Goal: Navigation & Orientation: Understand site structure

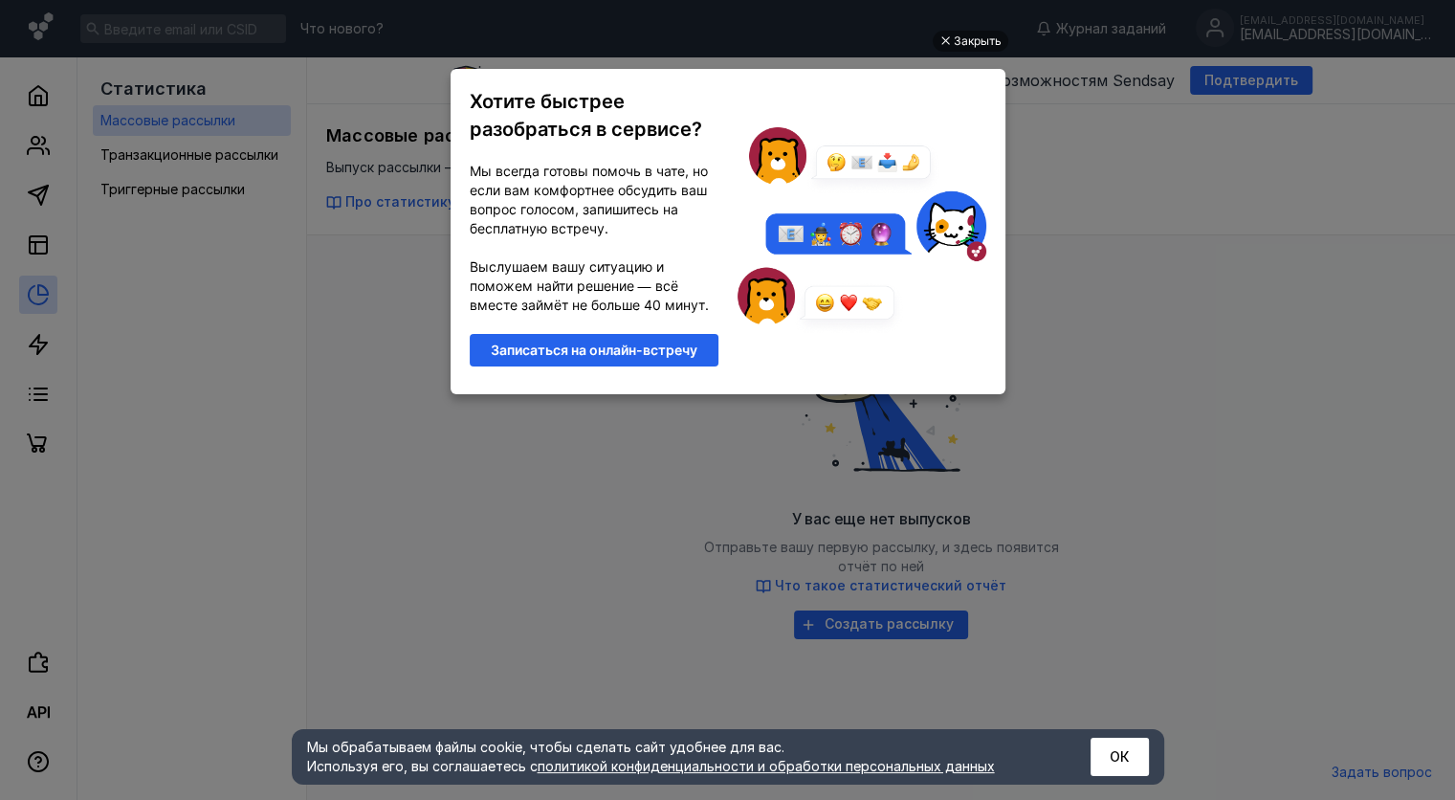
click at [1042, 161] on ul "Закрыть Хотите быстрее разобраться в сервисе? Мы всегда готовы помочь в чате, н…" at bounding box center [727, 402] width 1455 height 800
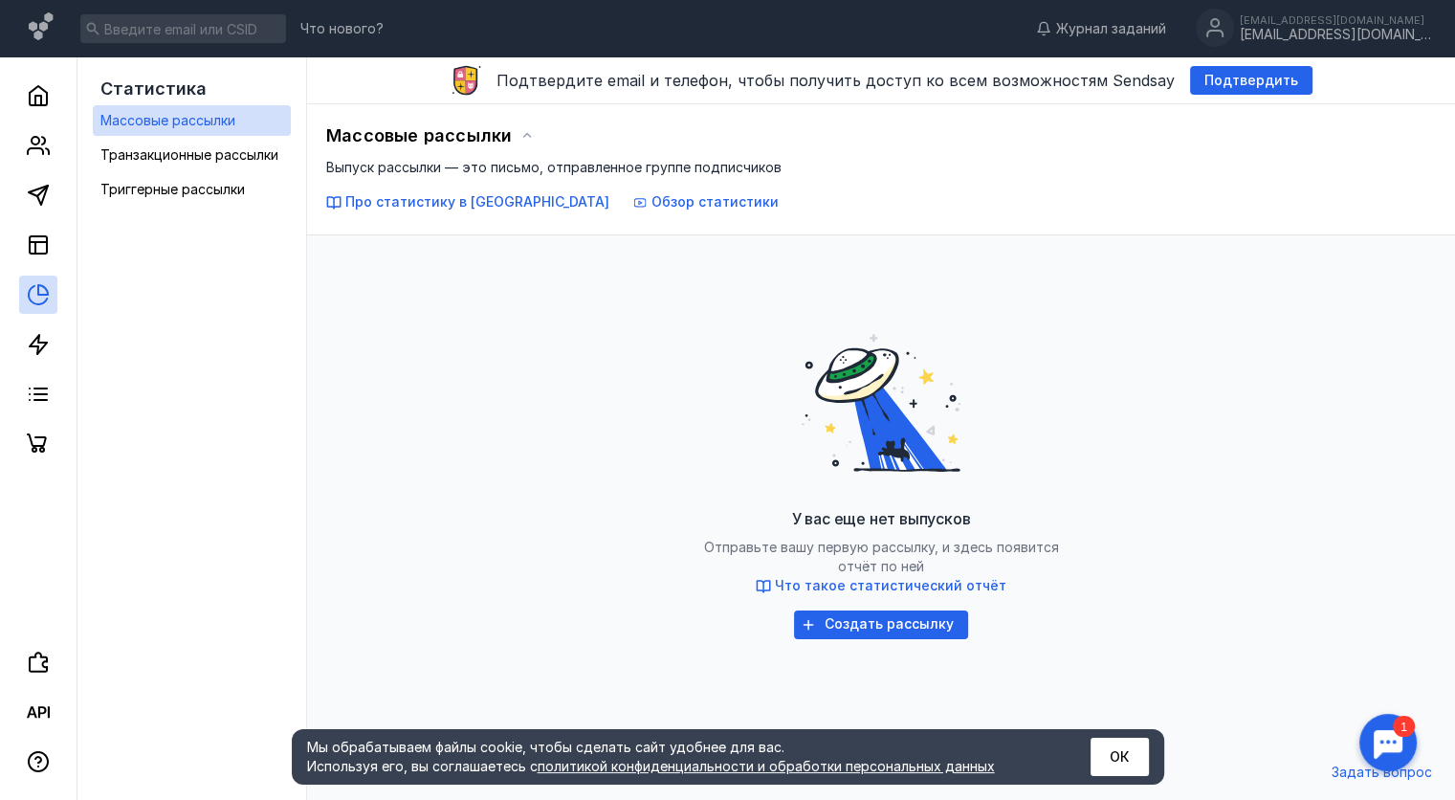
click at [1400, 743] on div at bounding box center [1387, 742] width 59 height 59
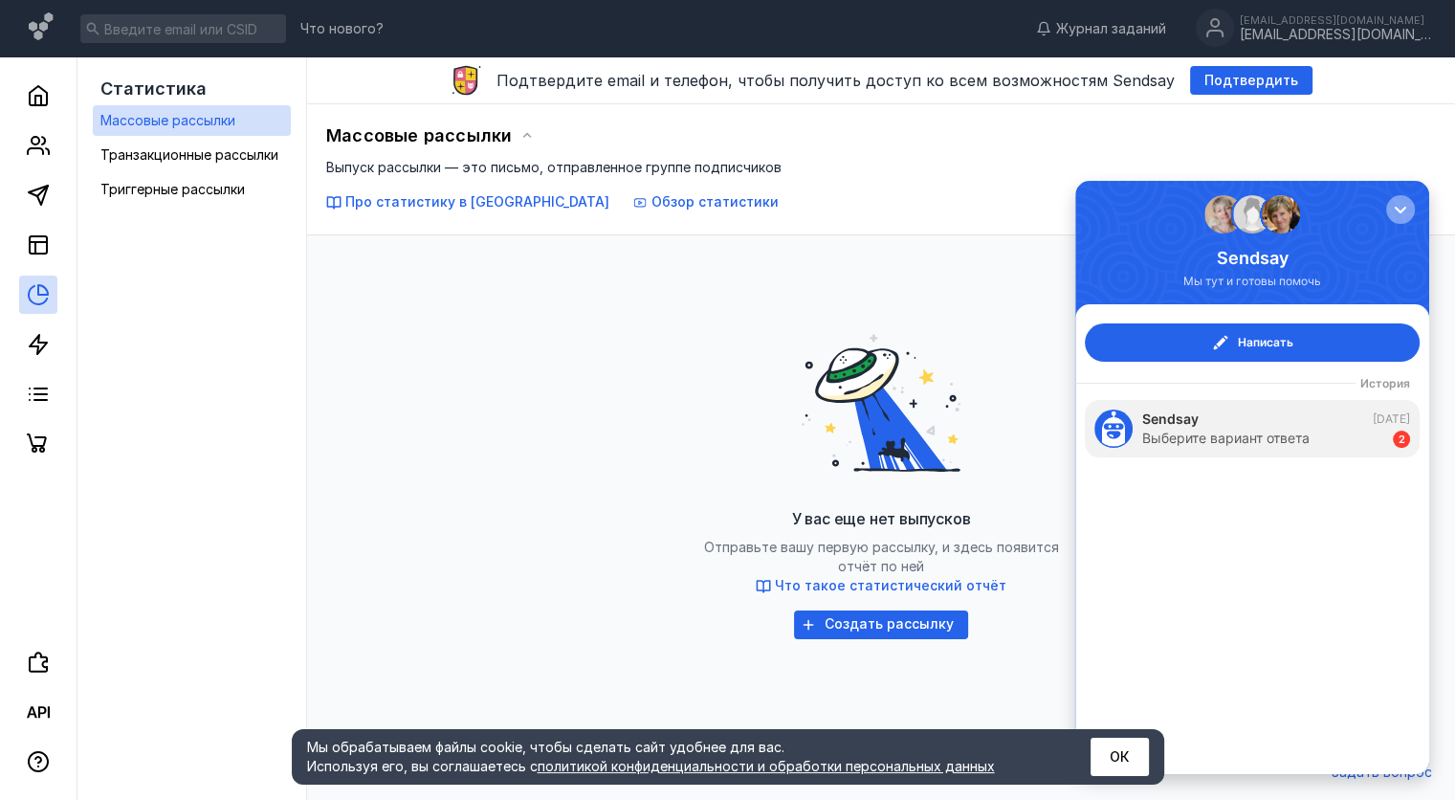
click at [1408, 212] on div "button" at bounding box center [1400, 209] width 19 height 19
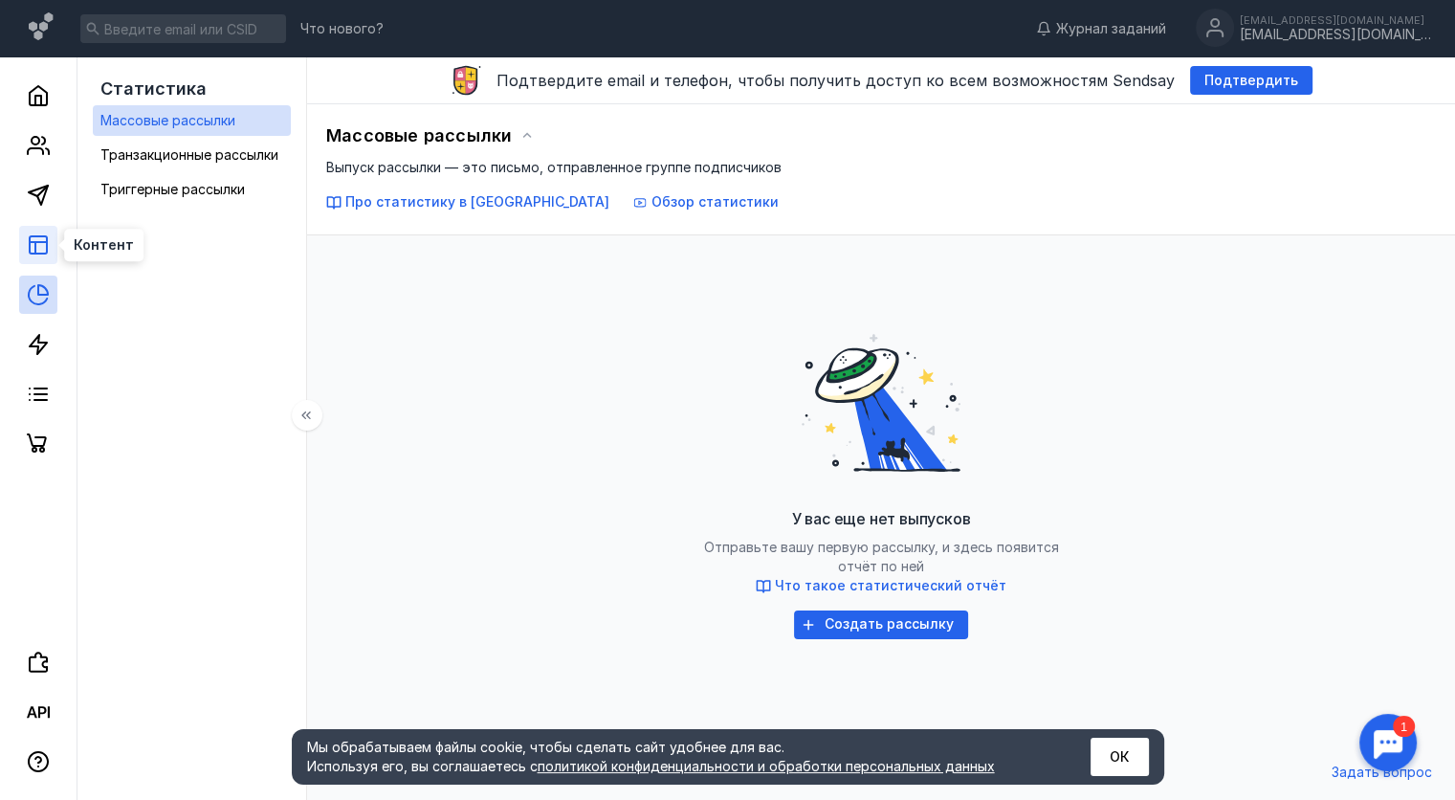
click at [33, 249] on icon at bounding box center [38, 244] width 23 height 23
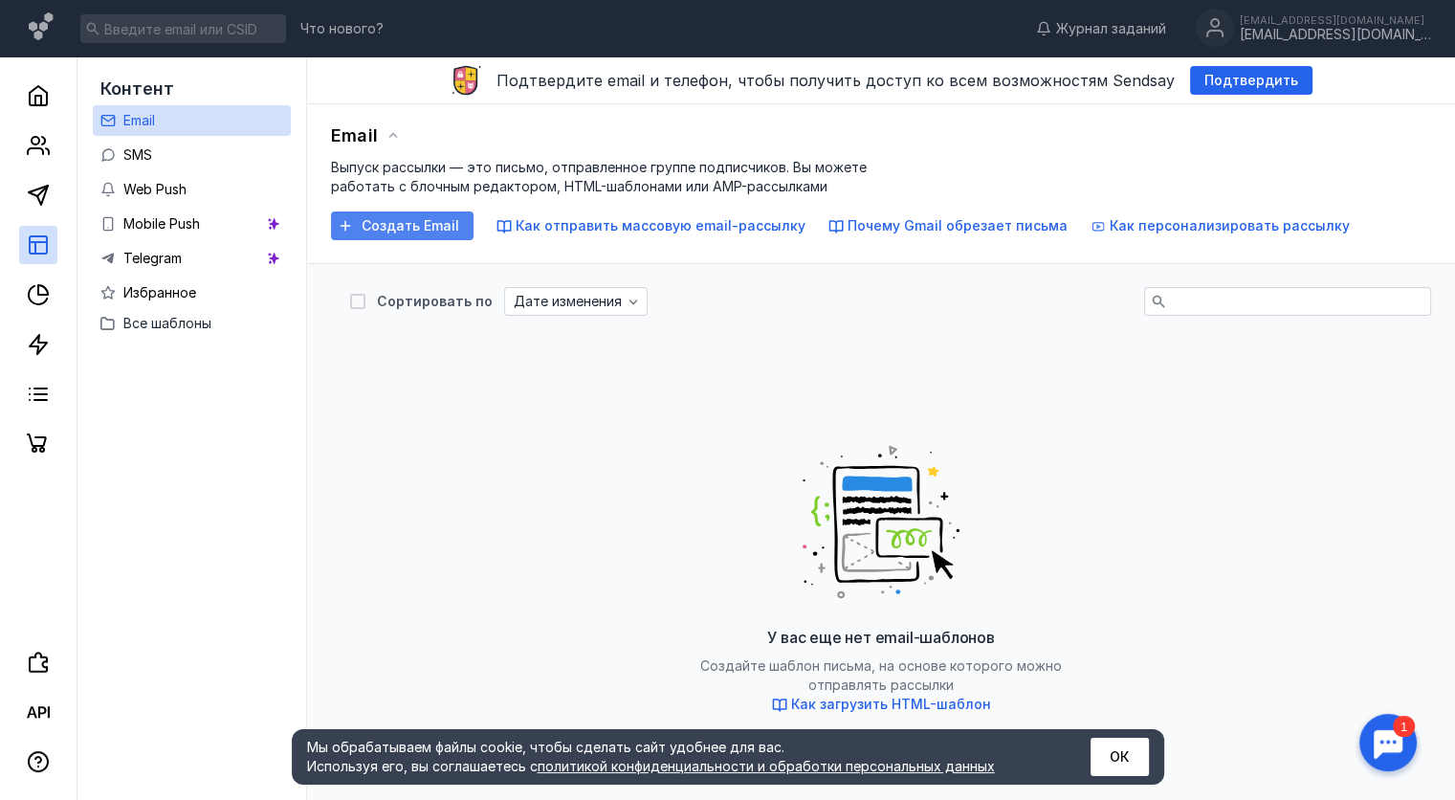
click at [353, 226] on div "Создать Email" at bounding box center [410, 226] width 117 height 16
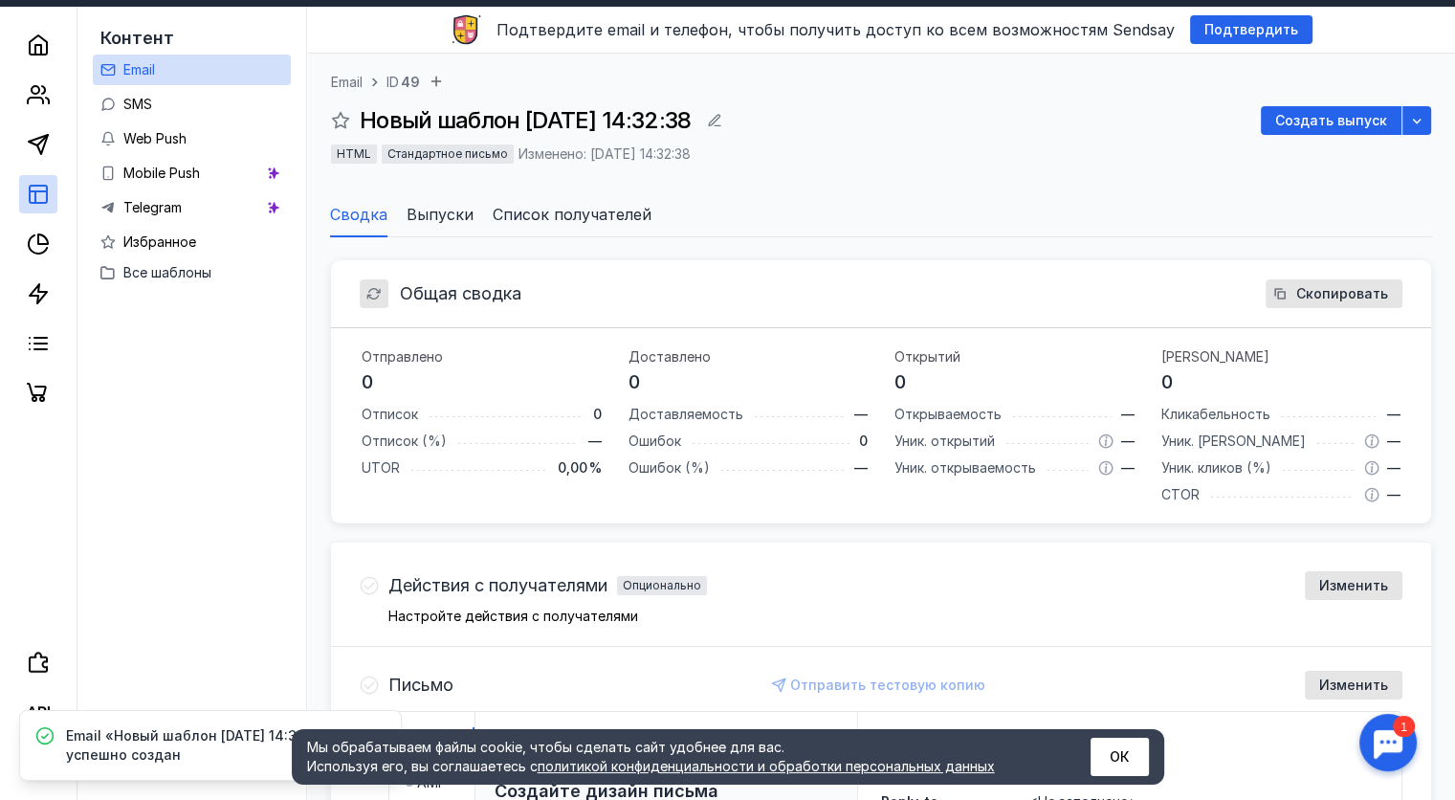
scroll to position [32, 0]
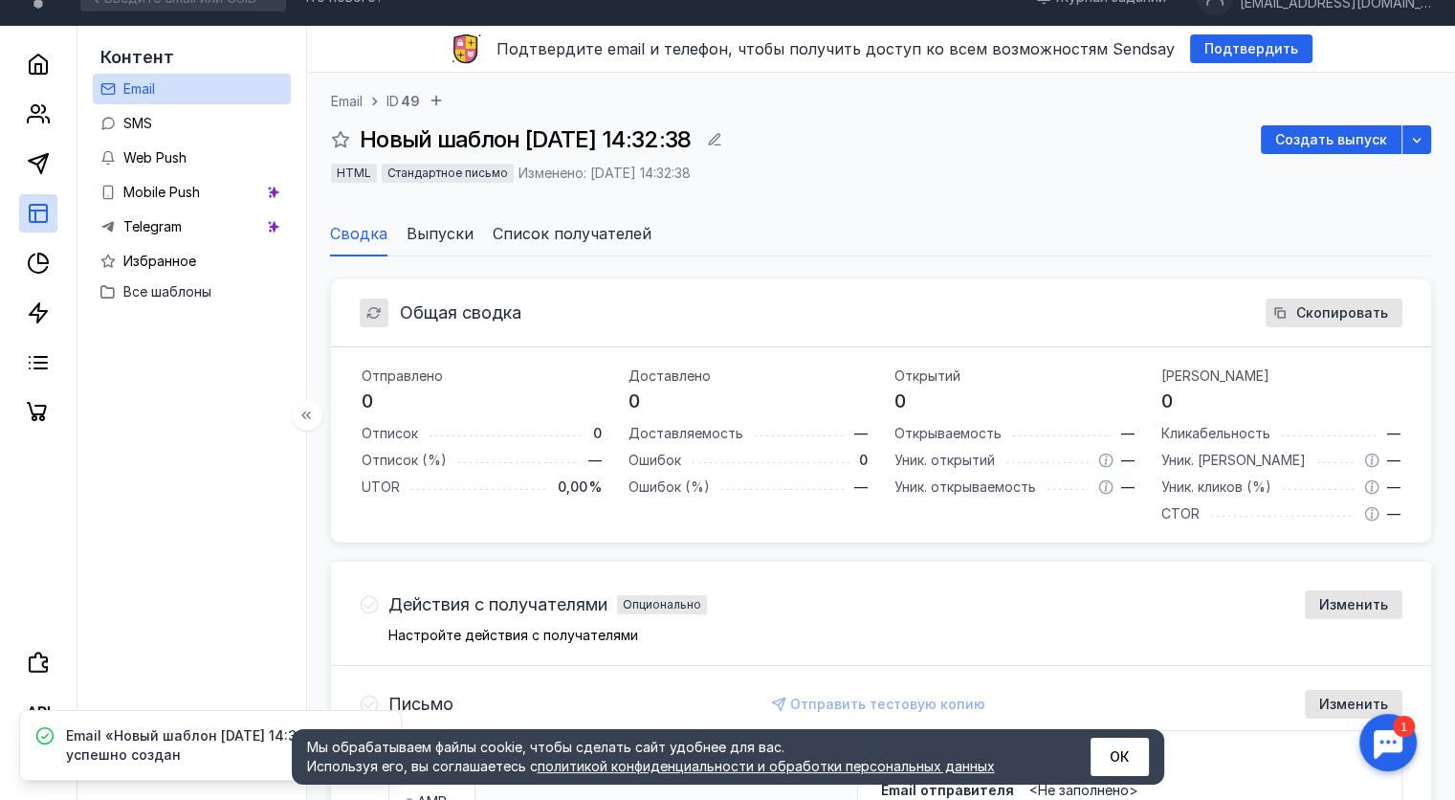
click at [197, 105] on ul "Email SMS Web Push Mobile Push Telegram Избранное" at bounding box center [192, 175] width 198 height 203
click at [193, 123] on link "SMS" at bounding box center [192, 123] width 198 height 31
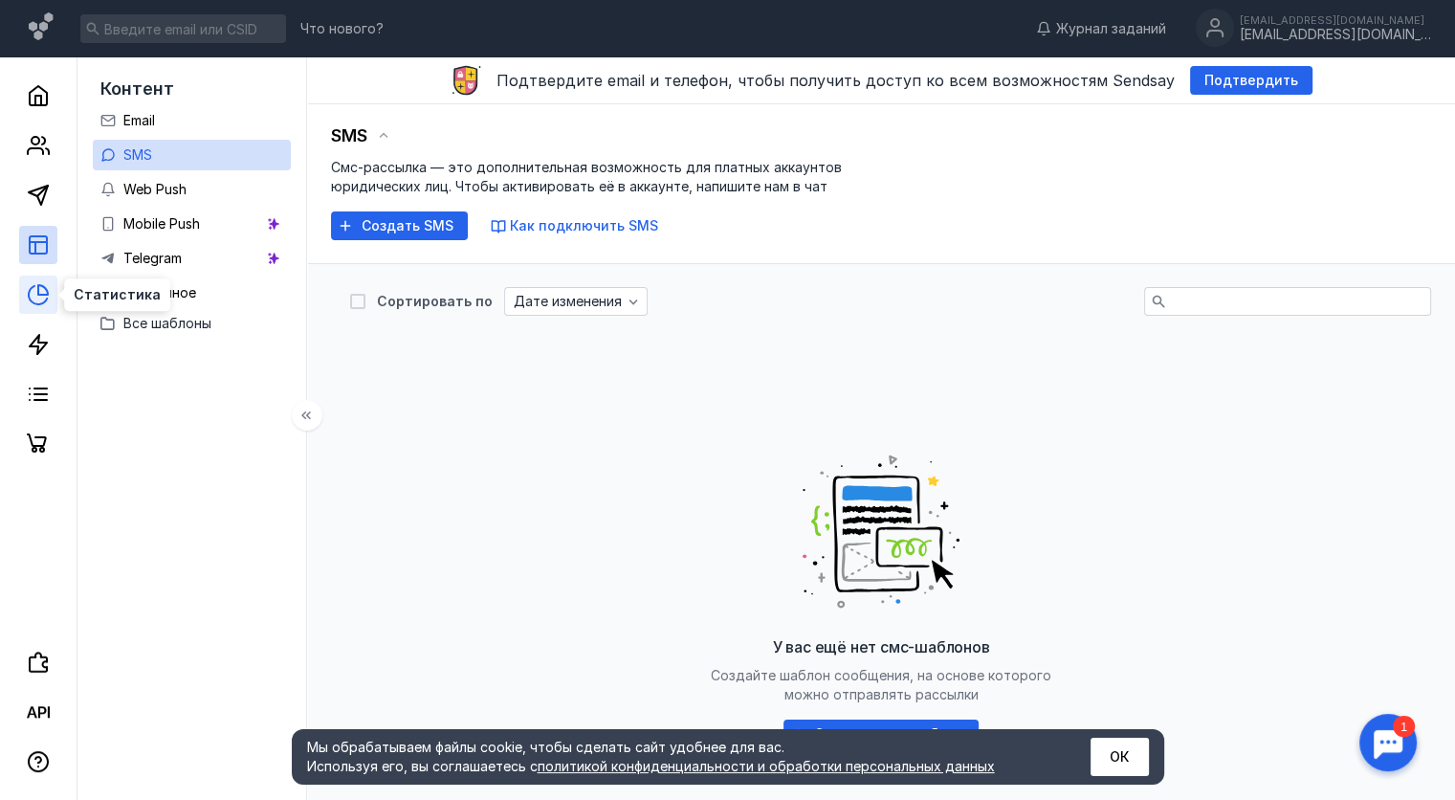
click at [47, 300] on icon at bounding box center [38, 294] width 23 height 23
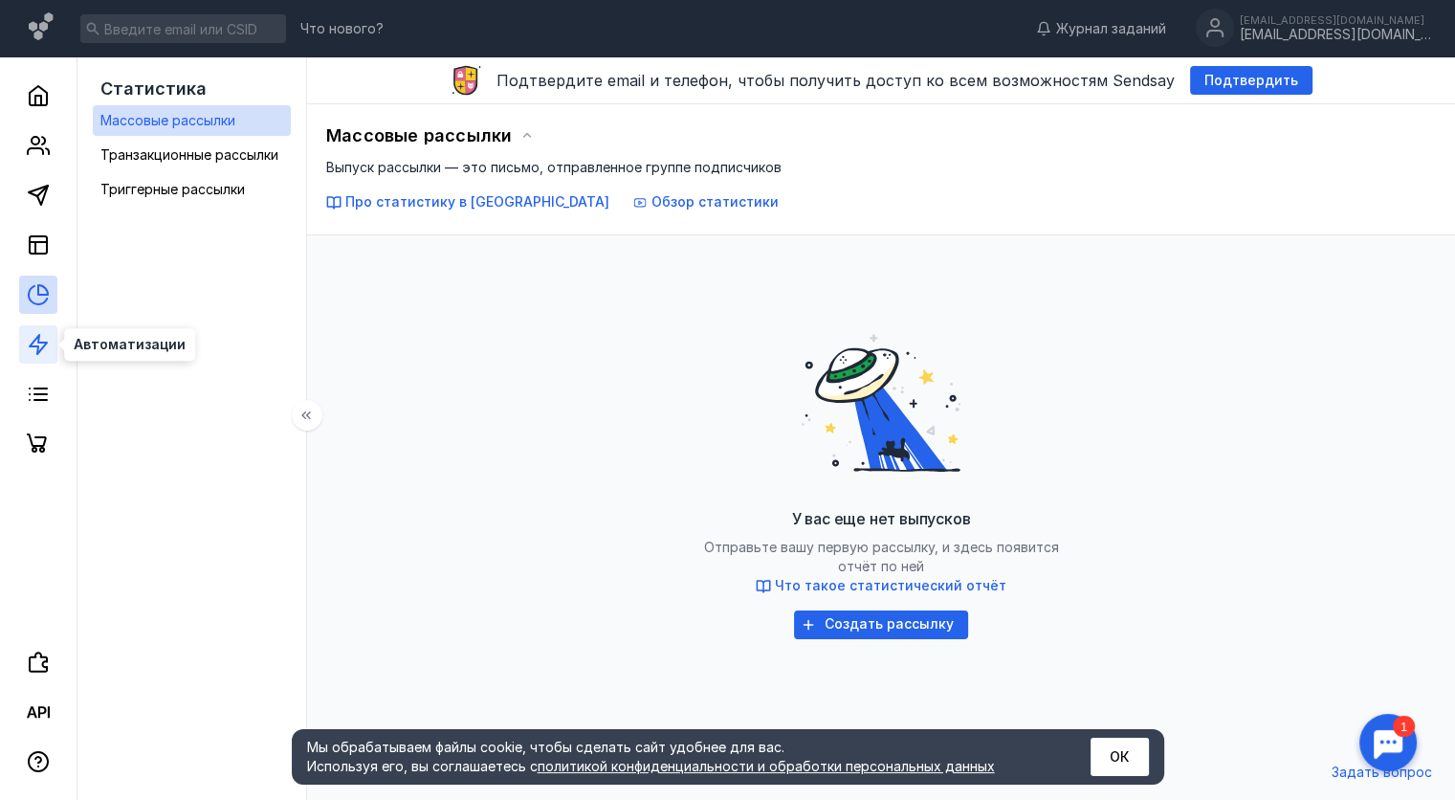
click at [46, 345] on icon at bounding box center [38, 344] width 23 height 23
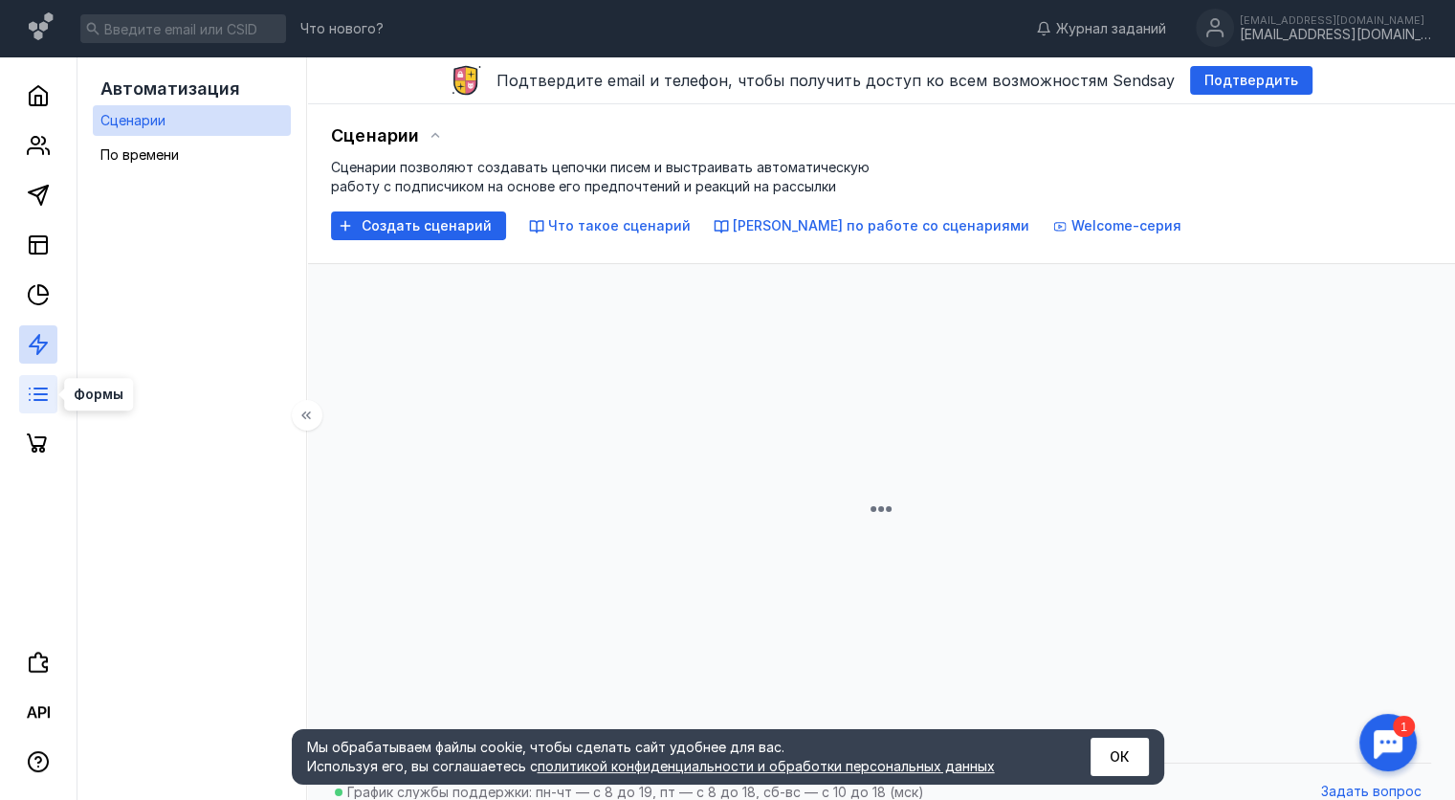
click at [39, 400] on line at bounding box center [40, 400] width 12 height 0
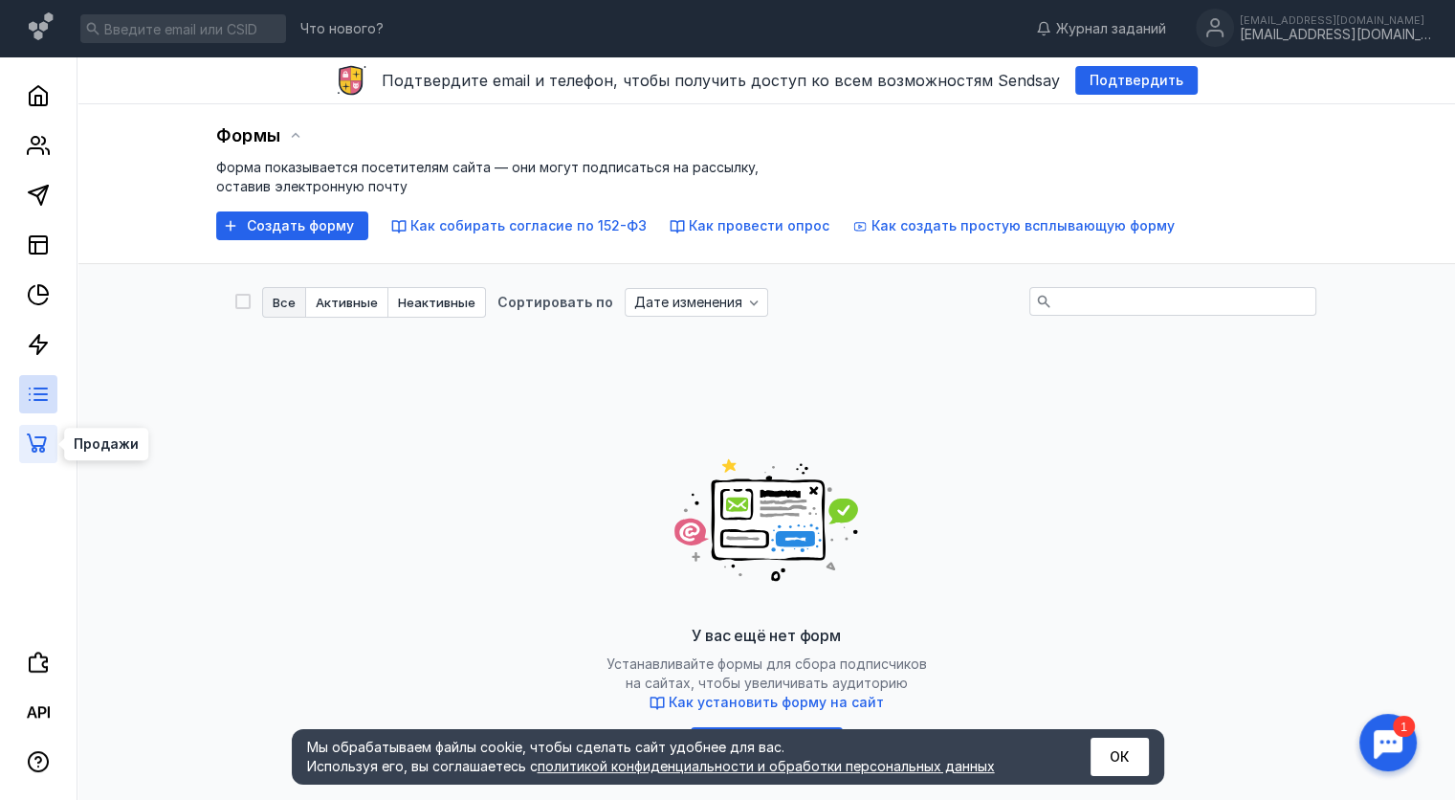
click at [39, 444] on icon at bounding box center [38, 443] width 23 height 23
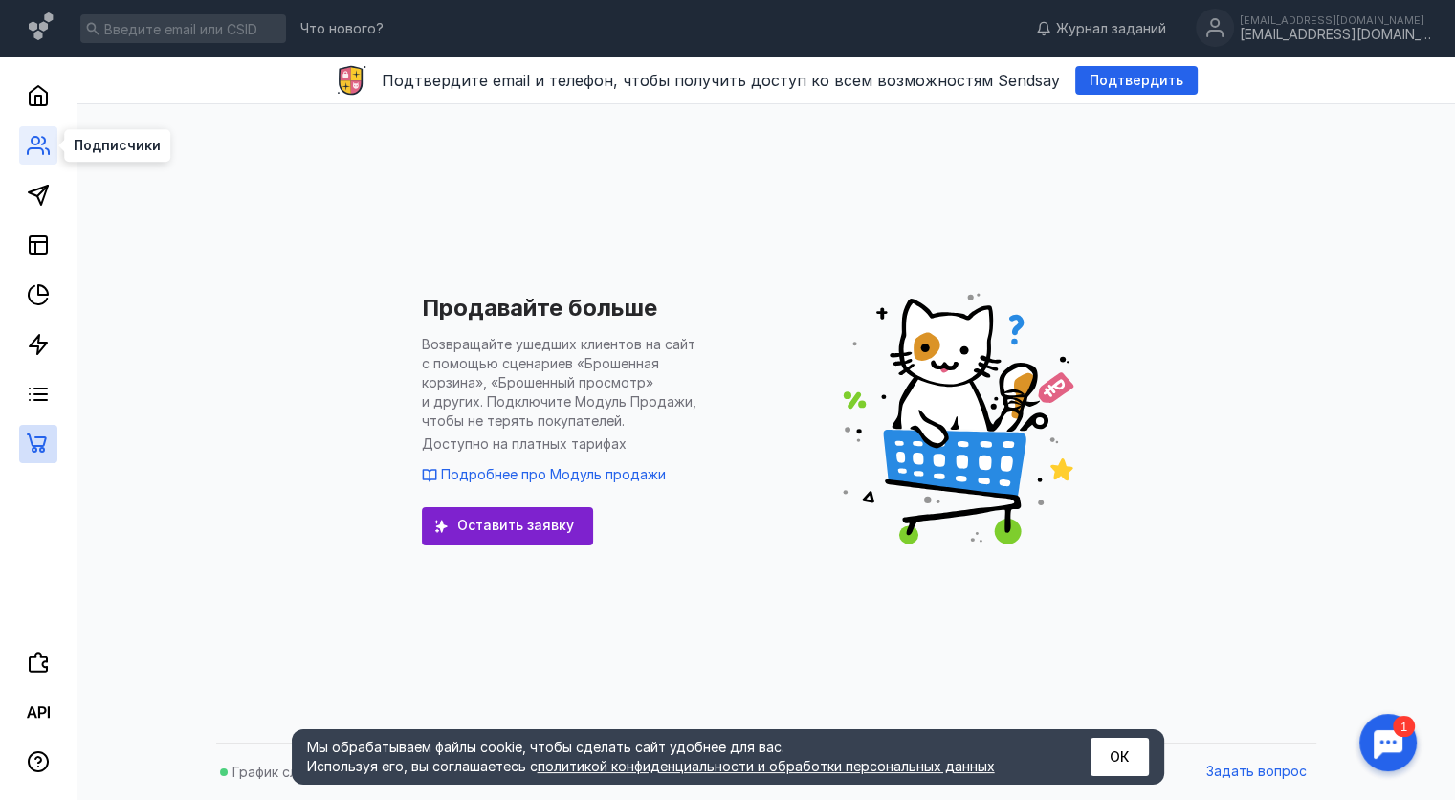
click at [46, 150] on icon at bounding box center [38, 145] width 23 height 23
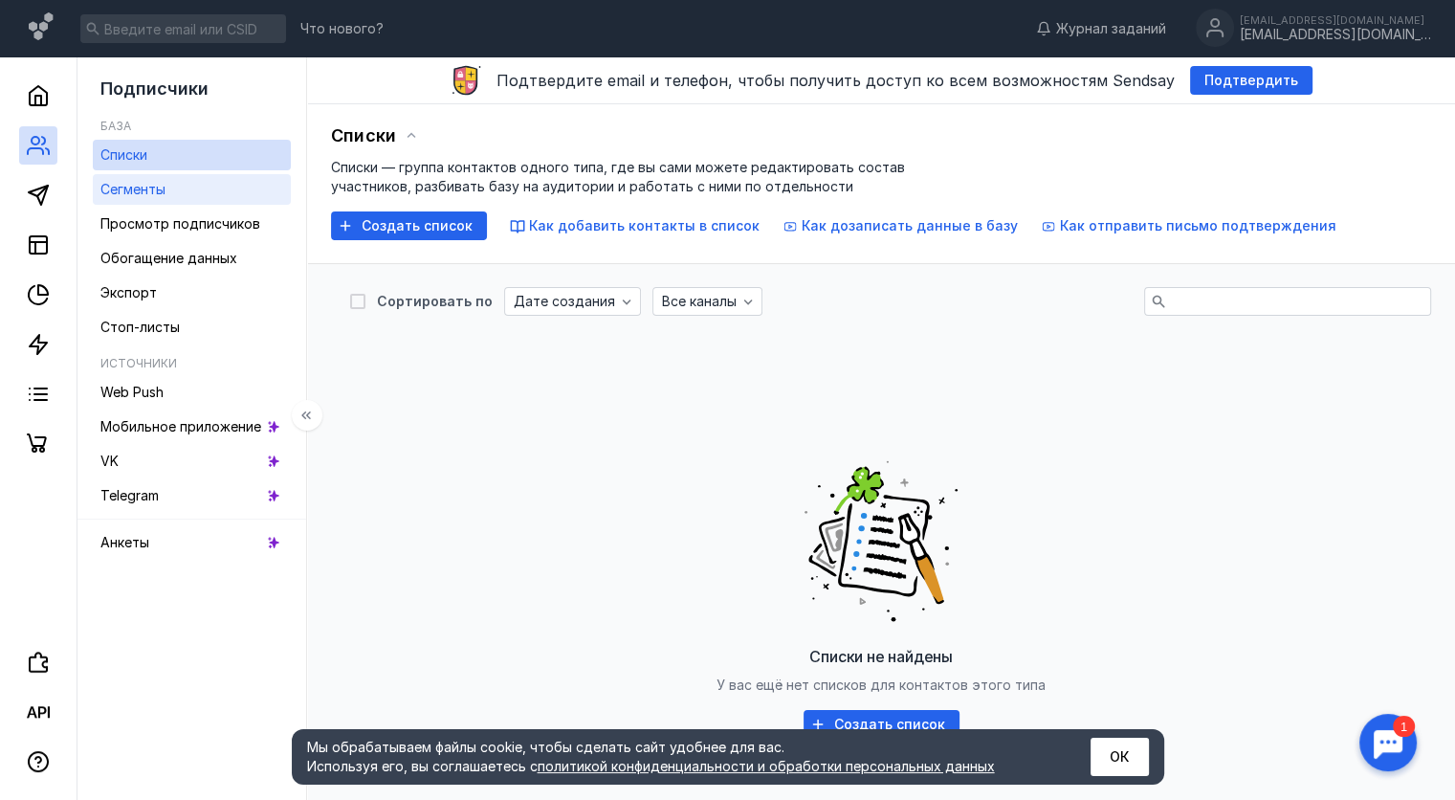
click at [156, 193] on span "Сегменты" at bounding box center [132, 189] width 65 height 16
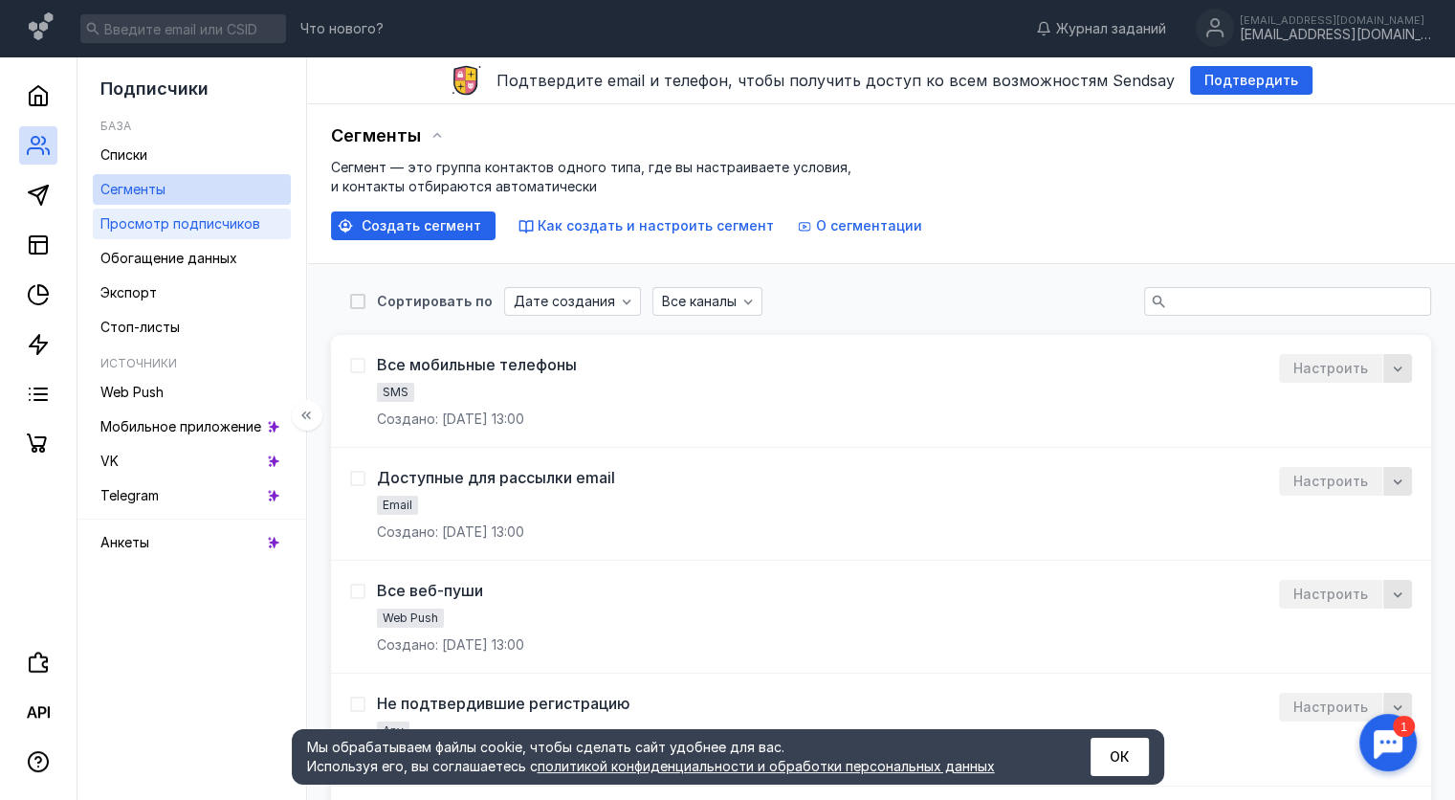
click at [169, 226] on span "Просмотр подписчиков" at bounding box center [180, 223] width 160 height 16
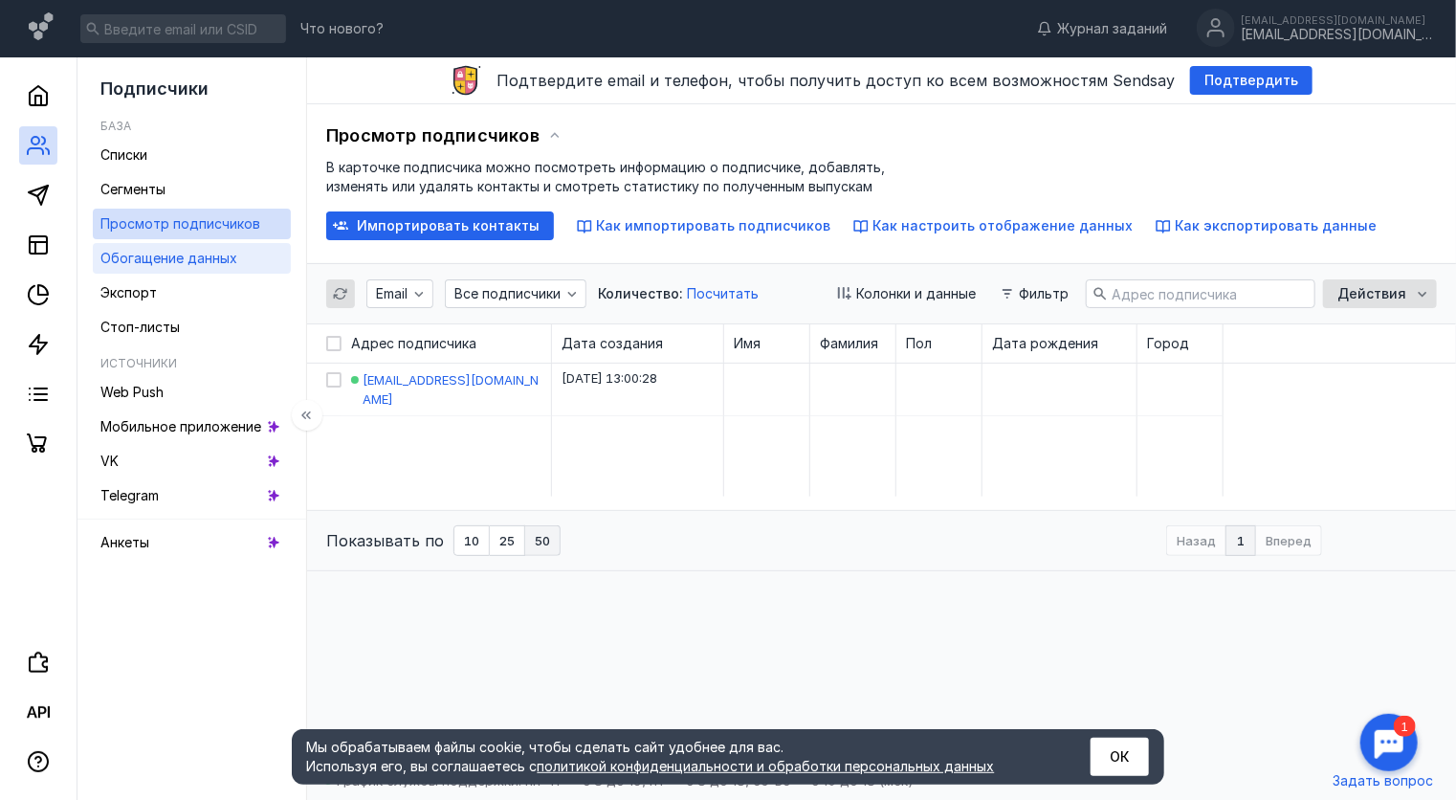
click at [173, 253] on span "Обогащение данных" at bounding box center [168, 258] width 137 height 16
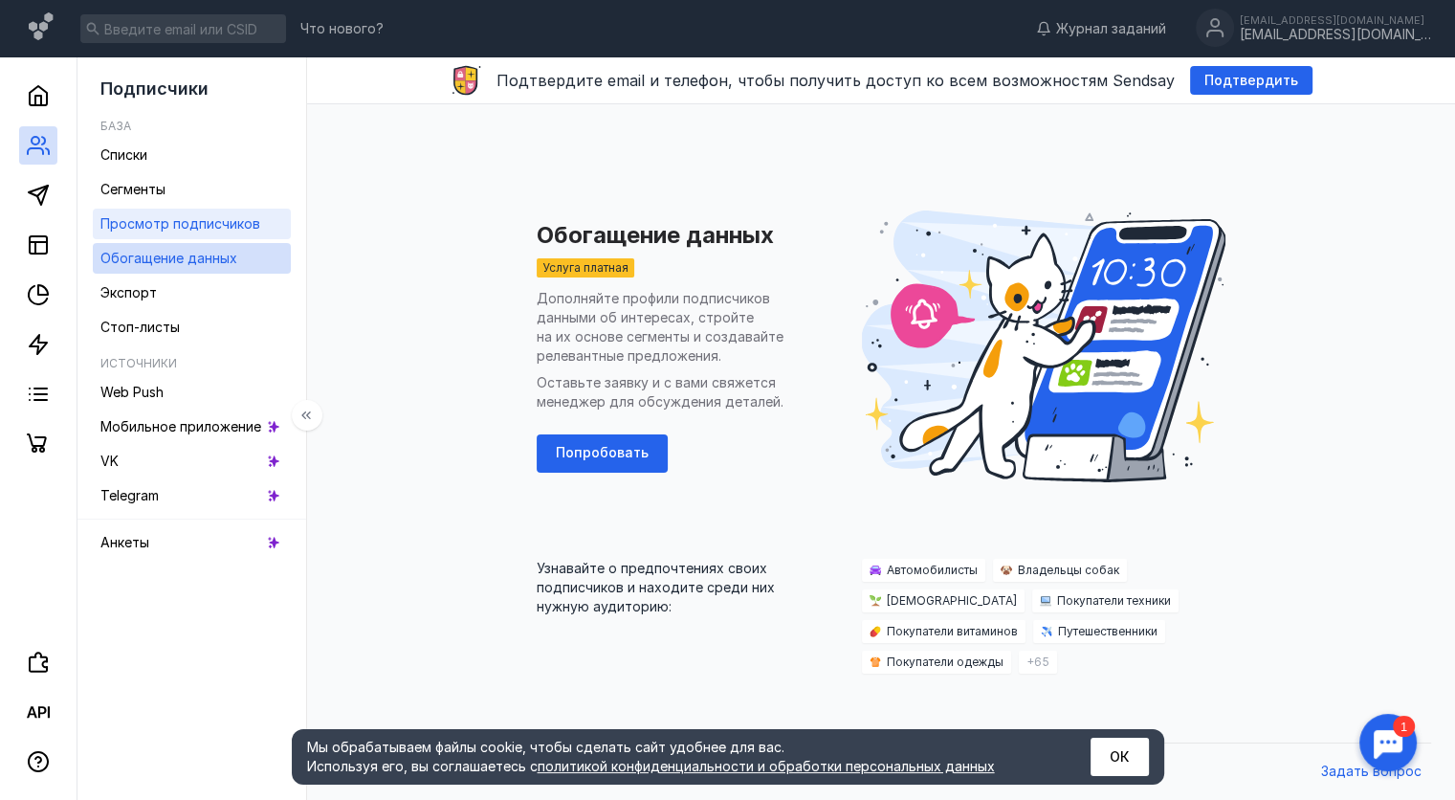
click at [177, 228] on span "Просмотр подписчиков" at bounding box center [180, 223] width 160 height 16
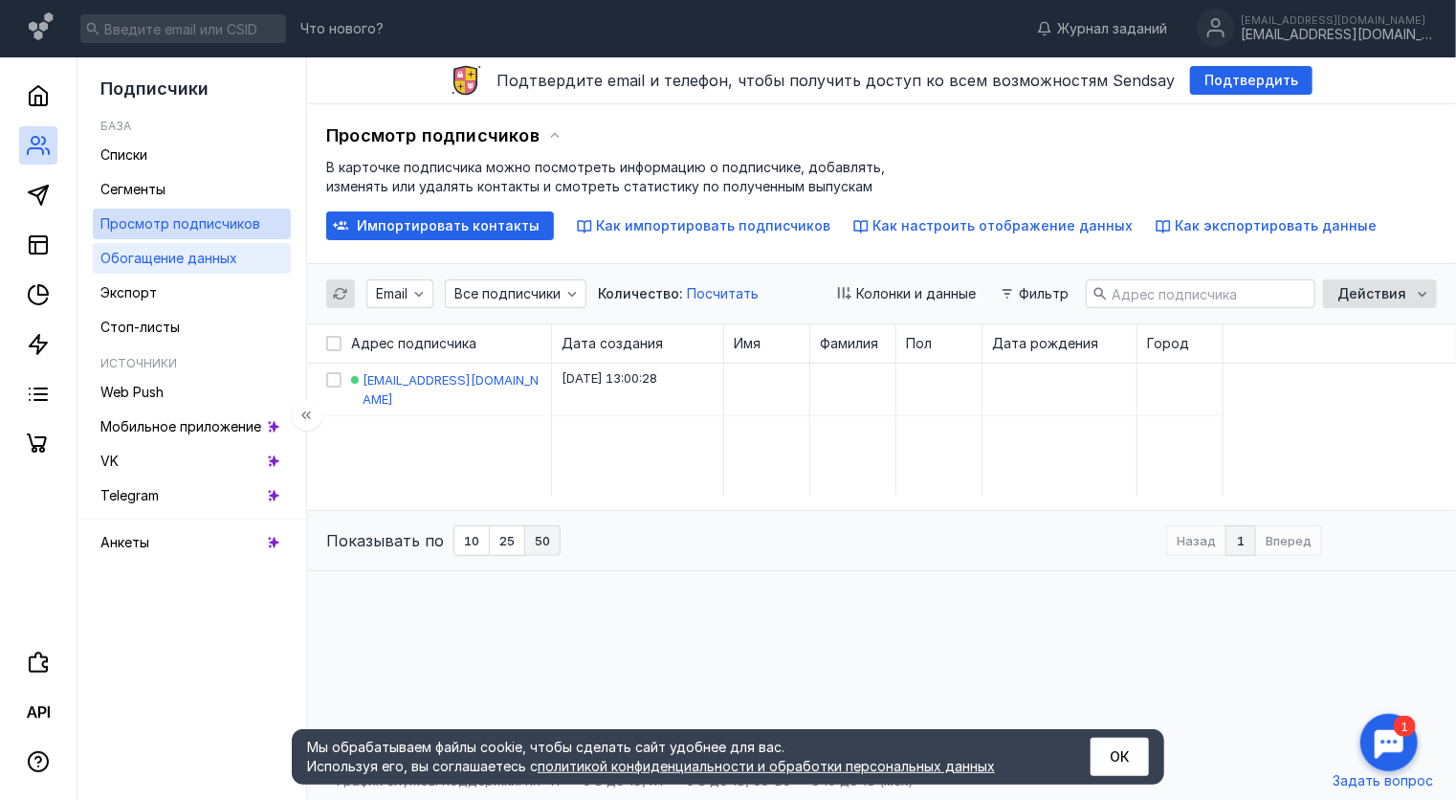
click at [172, 265] on span "Обогащение данных" at bounding box center [168, 258] width 137 height 16
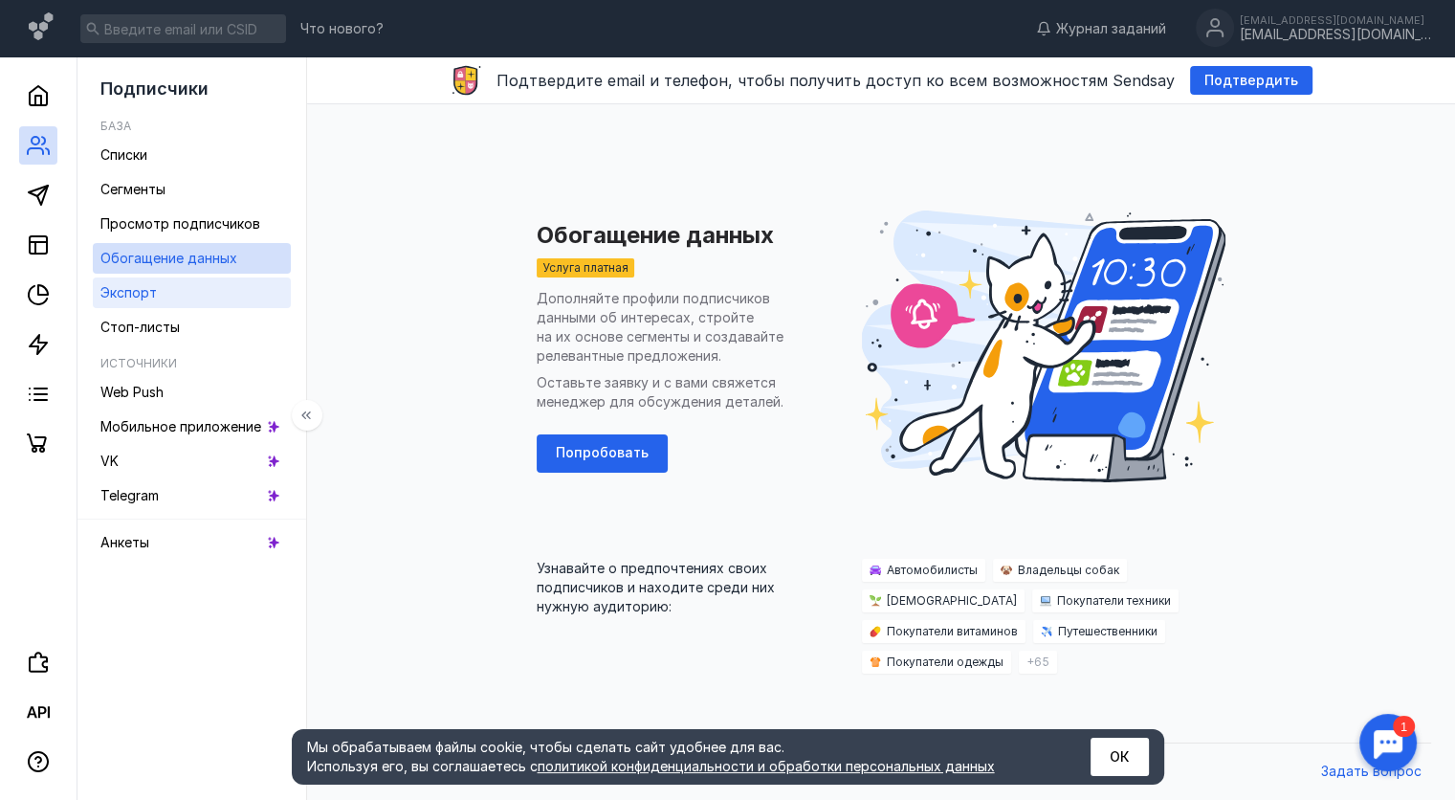
click at [161, 291] on link "Экспорт" at bounding box center [192, 292] width 198 height 31
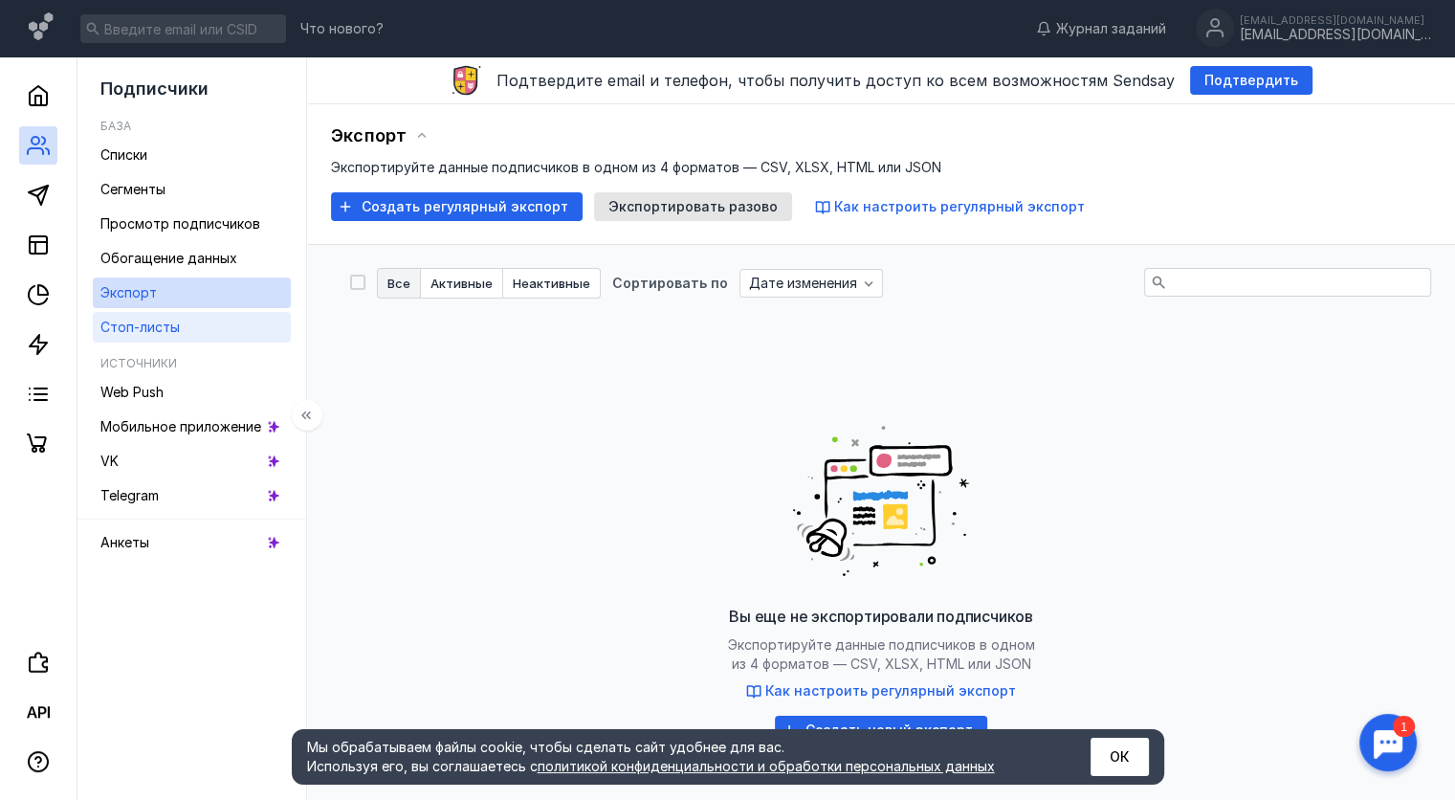
click at [154, 330] on span "Стоп-листы" at bounding box center [139, 327] width 79 height 16
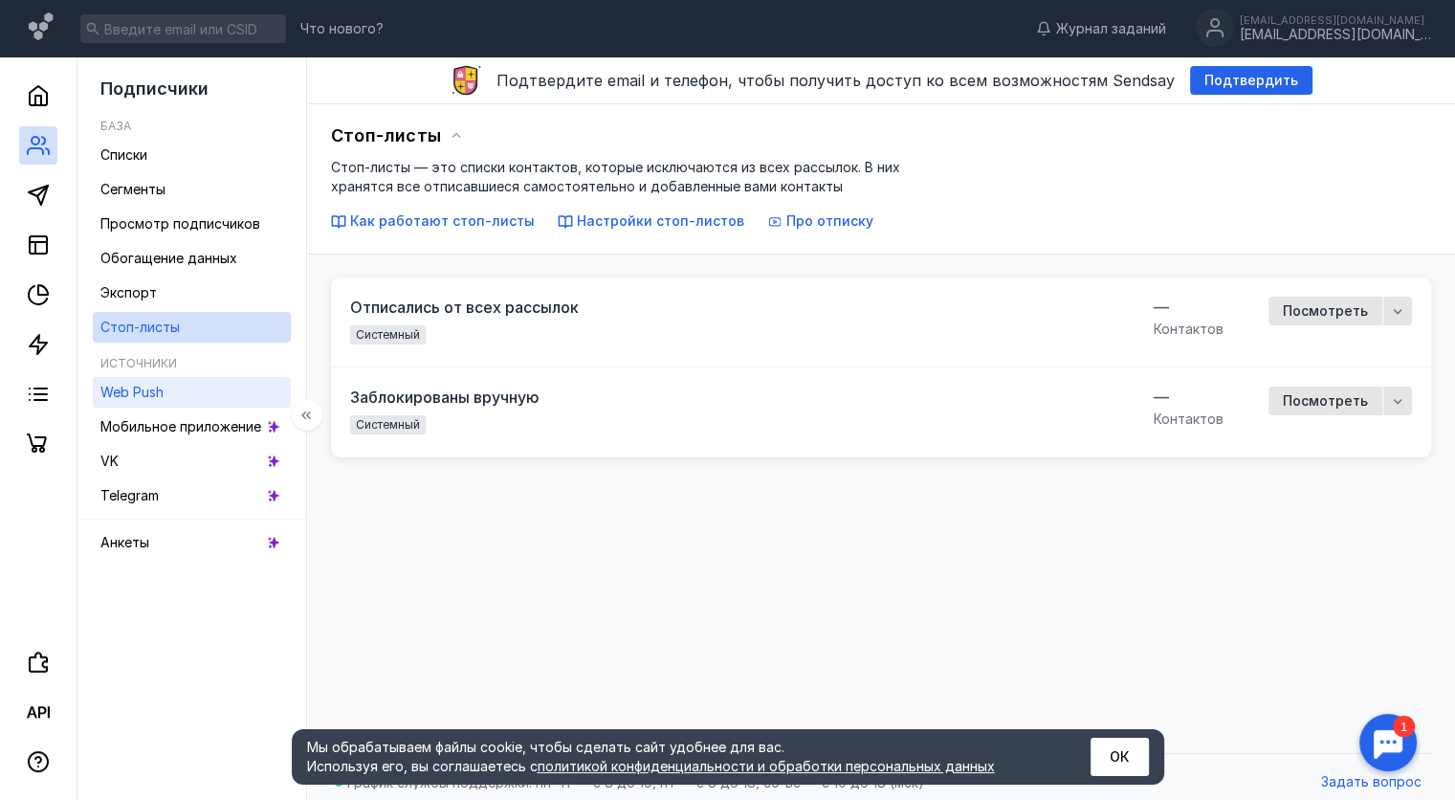
click at [154, 390] on span "Web Push" at bounding box center [131, 392] width 63 height 16
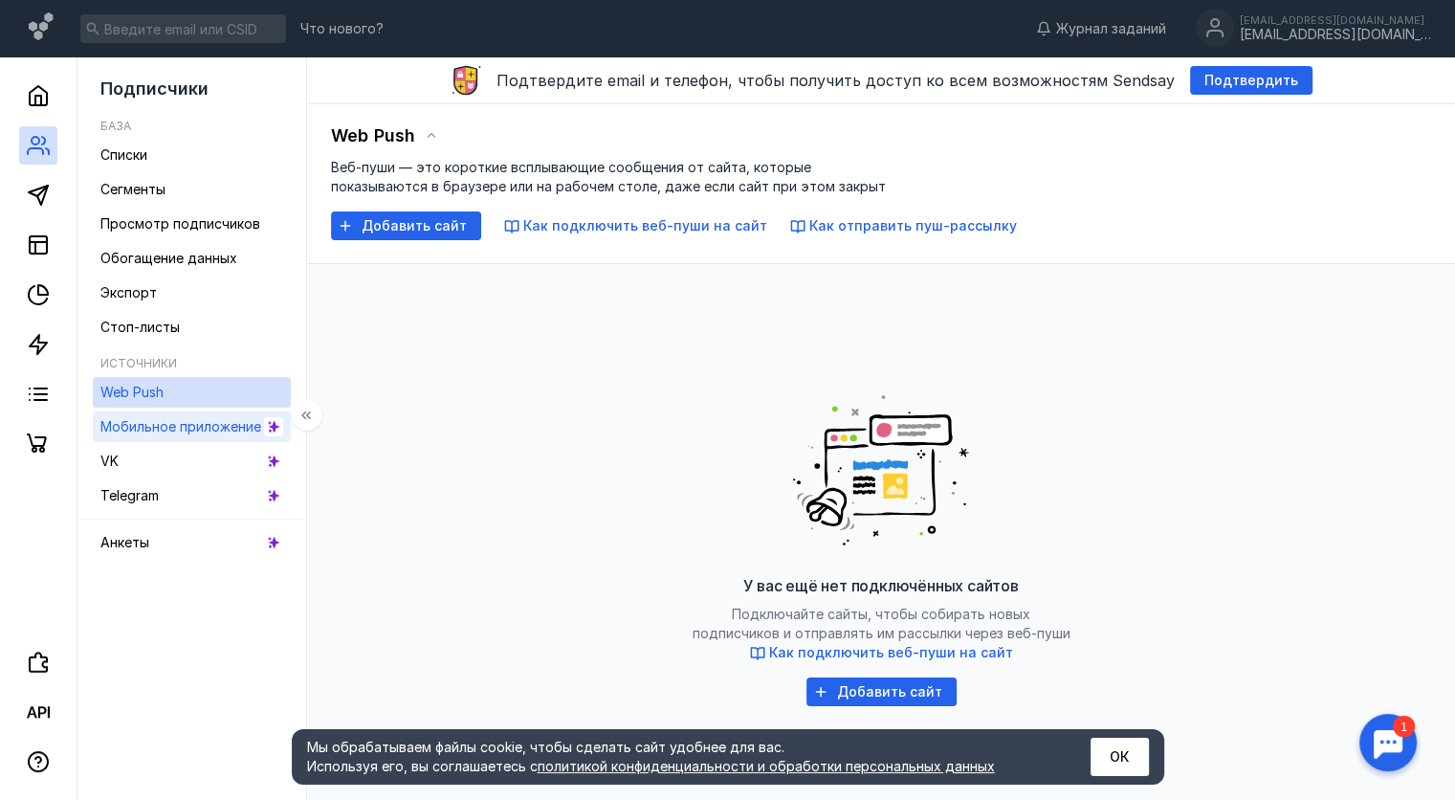
click at [167, 430] on span "Мобильное приложение" at bounding box center [180, 426] width 161 height 16
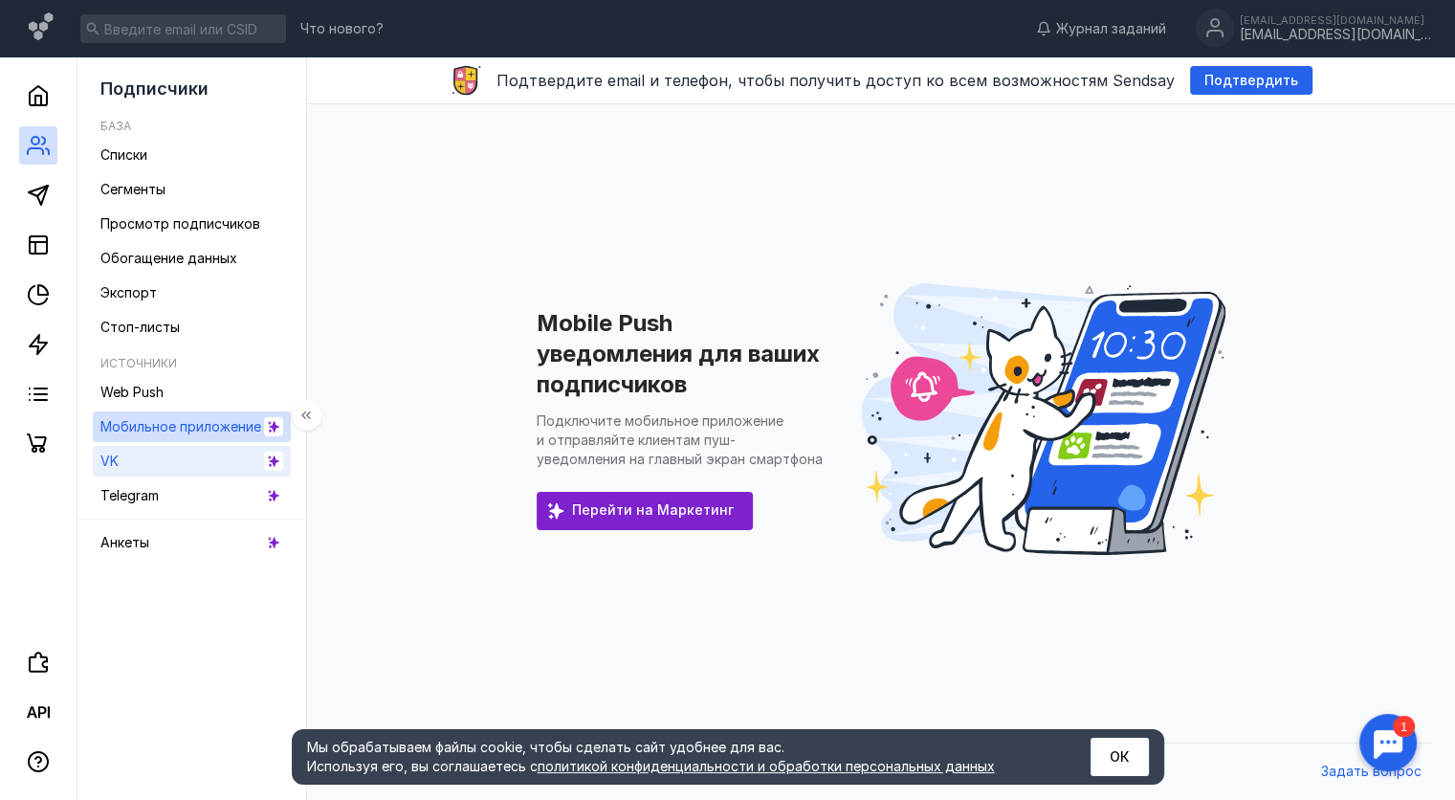
click at [171, 463] on link "VK" at bounding box center [192, 461] width 198 height 31
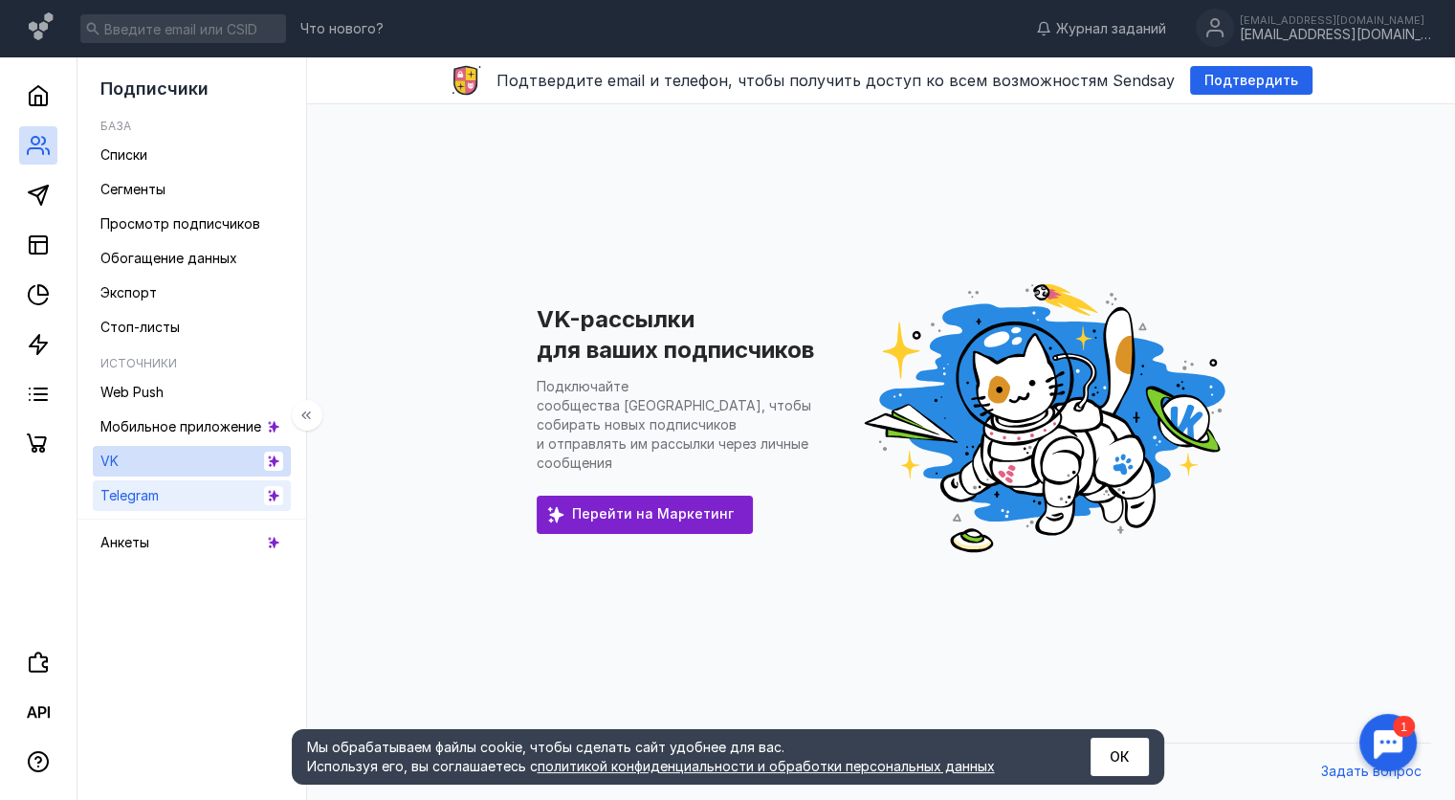
click at [171, 491] on link "Telegram" at bounding box center [192, 495] width 198 height 31
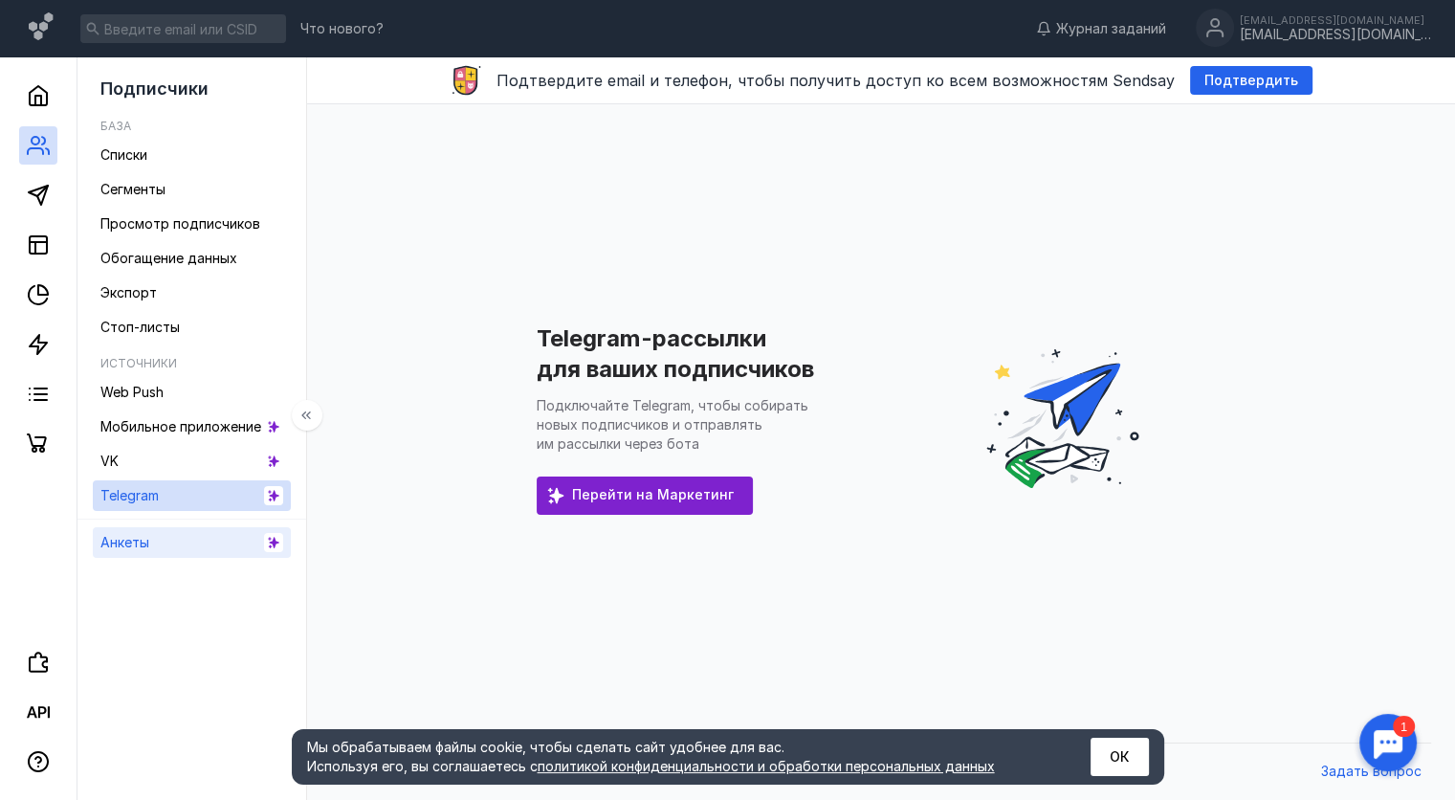
click at [171, 548] on link "Анкеты" at bounding box center [192, 542] width 198 height 31
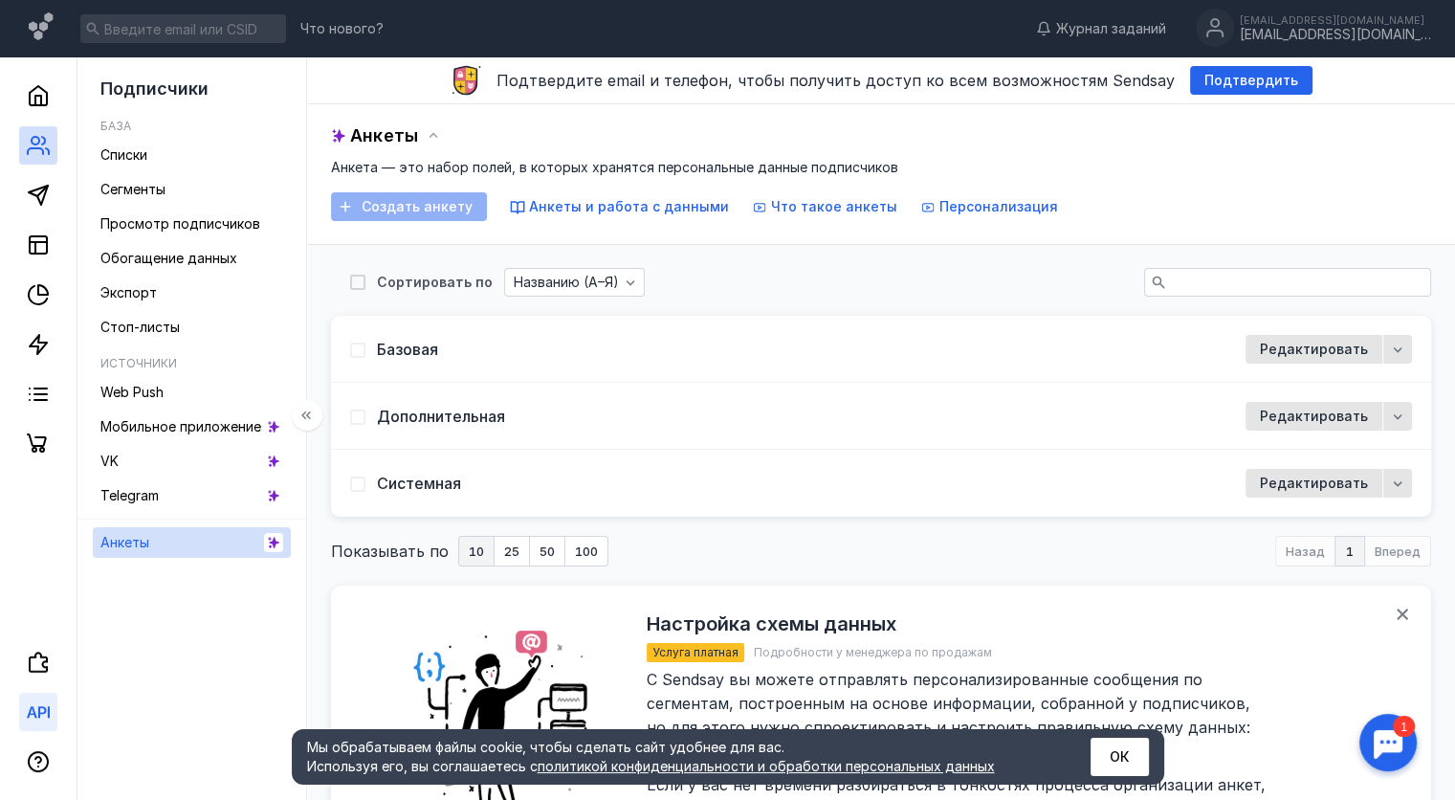
click at [50, 724] on link at bounding box center [38, 712] width 38 height 38
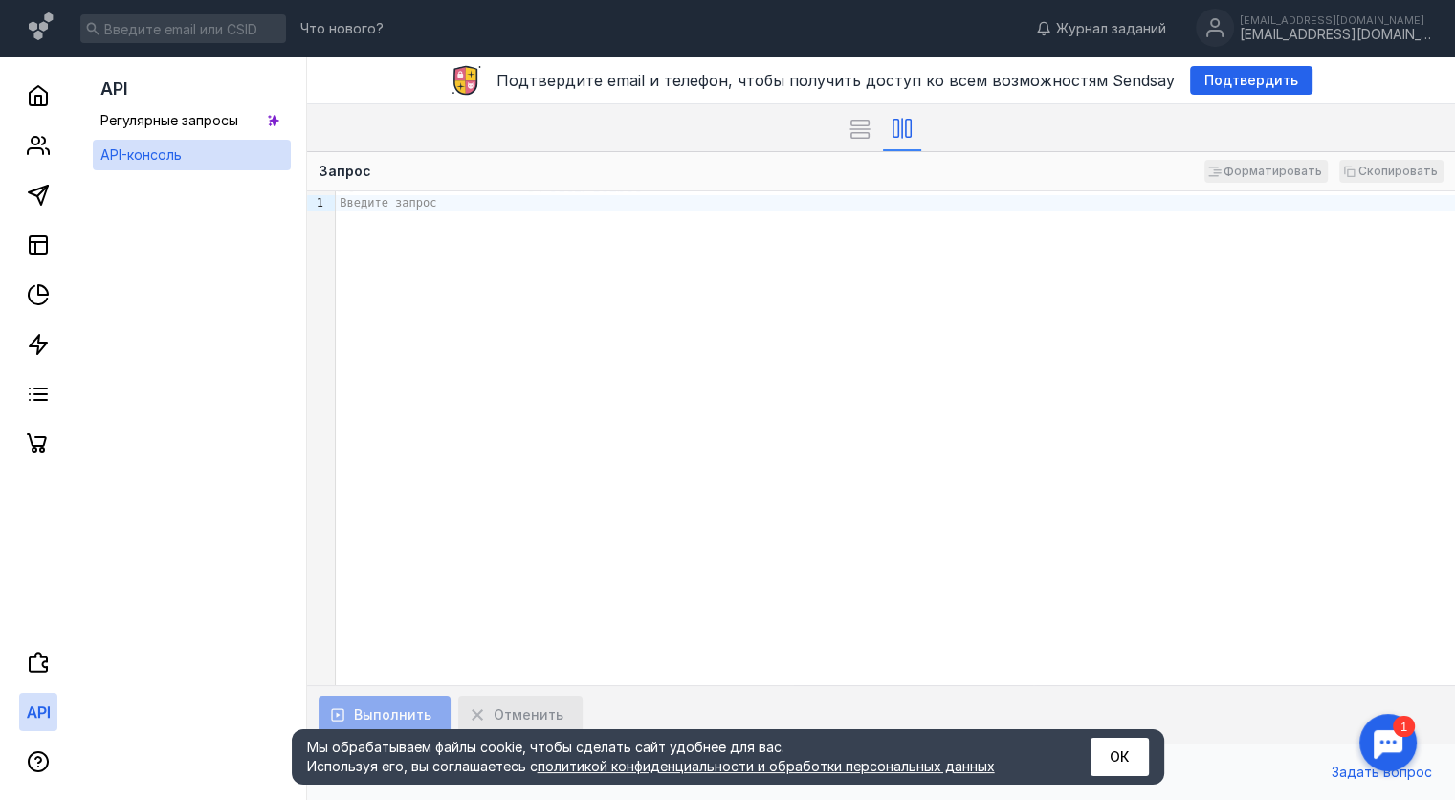
click at [472, 218] on div "Введите запрос" at bounding box center [895, 438] width 1119 height 494
